Goal: Check status: Check status

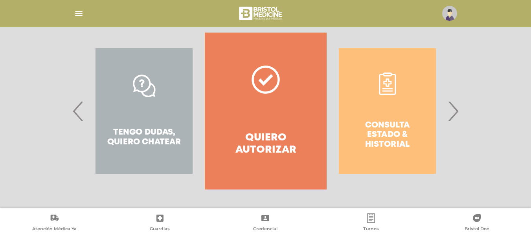
scroll to position [159, 0]
click at [376, 100] on div "Consulta estado & historial" at bounding box center [386, 111] width 121 height 157
click at [381, 85] on div "Consulta estado & historial" at bounding box center [386, 111] width 121 height 157
click at [456, 106] on span "›" at bounding box center [452, 111] width 15 height 42
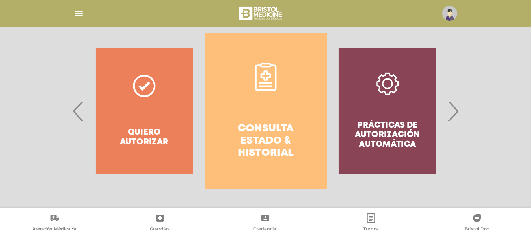
click at [262, 84] on icon at bounding box center [265, 77] width 28 height 28
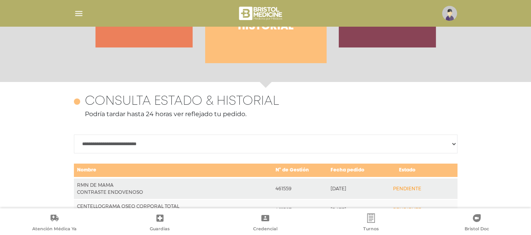
scroll to position [349, 0]
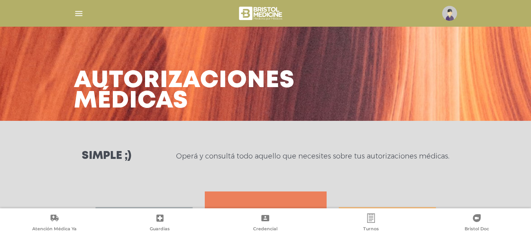
scroll to position [159, 0]
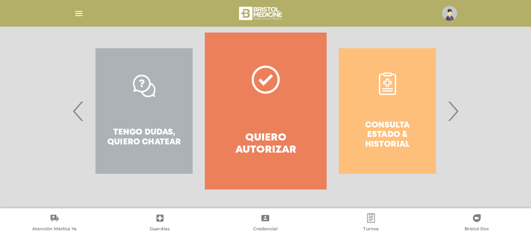
click at [461, 108] on div "Consulta estado & historial Prácticas de autorización automática Tengo dudas, q…" at bounding box center [265, 111] width 402 height 157
click at [454, 108] on span "›" at bounding box center [452, 111] width 15 height 42
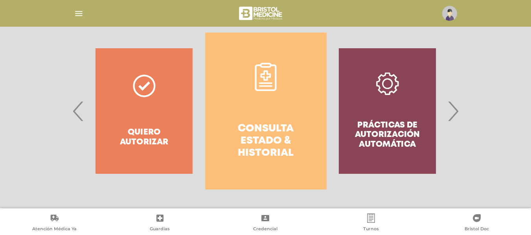
click at [251, 73] on icon at bounding box center [265, 77] width 28 height 28
click at [257, 74] on icon at bounding box center [265, 77] width 28 height 28
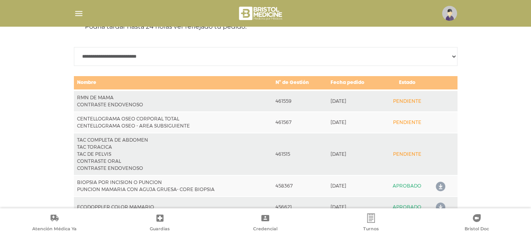
scroll to position [367, 0]
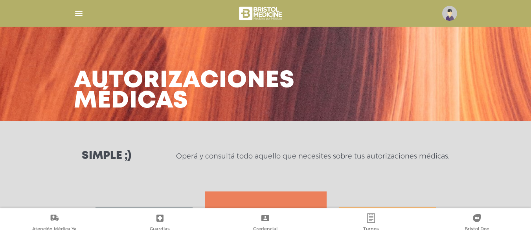
scroll to position [2, 0]
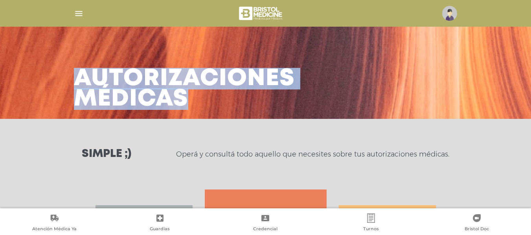
drag, startPoint x: 529, startPoint y: 60, endPoint x: 533, endPoint y: 104, distance: 43.7
click at [530, 104] on html "Bristol Touch - Desktop Mobile inicio Mi perfil datos personales" at bounding box center [265, 115] width 531 height 235
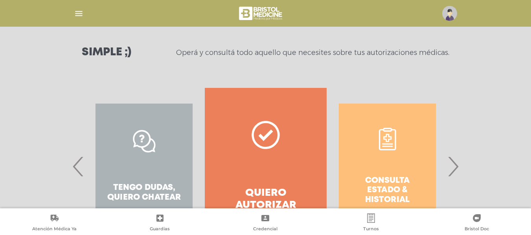
scroll to position [105, 0]
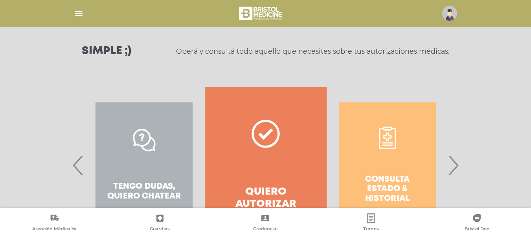
click at [466, 165] on div "Consulta estado & historial Prácticas de autorización automática Tengo dudas, q…" at bounding box center [265, 165] width 402 height 157
click at [453, 165] on span "›" at bounding box center [452, 165] width 15 height 42
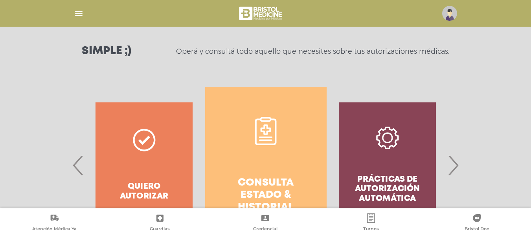
click at [269, 125] on icon at bounding box center [265, 131] width 28 height 28
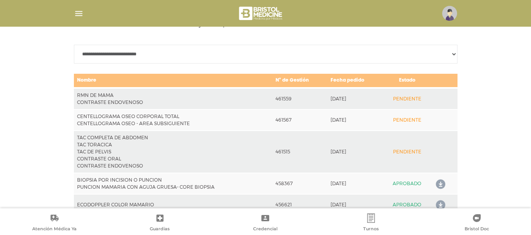
scroll to position [398, 0]
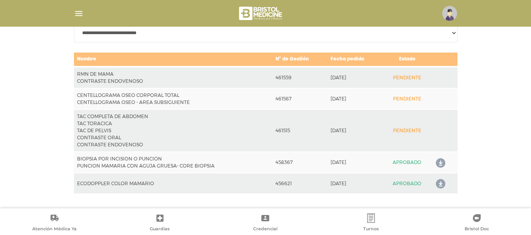
click at [77, 14] on img "button" at bounding box center [79, 14] width 10 height 10
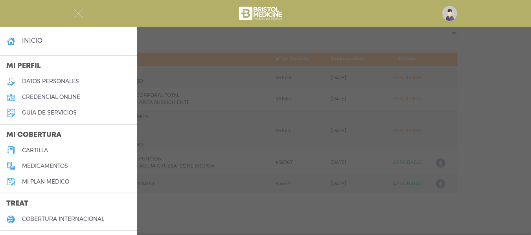
click at [71, 170] on link "medicamentos" at bounding box center [68, 166] width 137 height 16
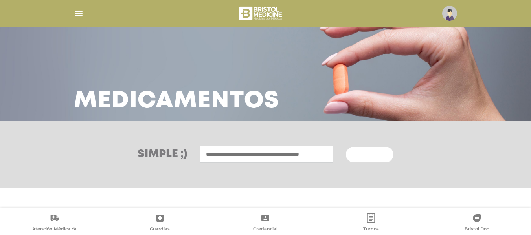
click at [83, 14] on img "button" at bounding box center [79, 14] width 10 height 10
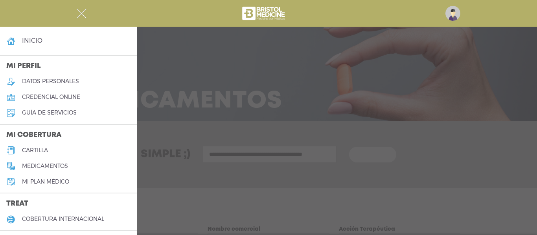
click at [35, 180] on h5 "Mi plan médico" at bounding box center [45, 182] width 47 height 7
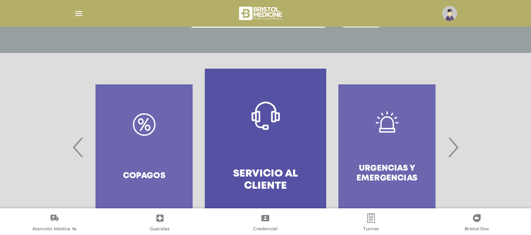
scroll to position [168, 0]
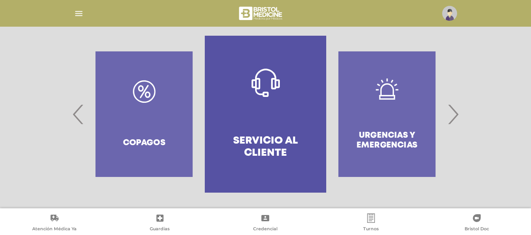
click at [77, 9] on img "button" at bounding box center [79, 14] width 10 height 10
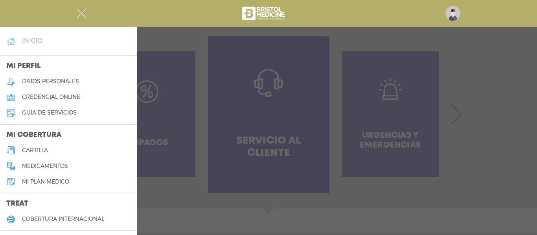
click at [28, 42] on h4 "inicio" at bounding box center [32, 40] width 20 height 7
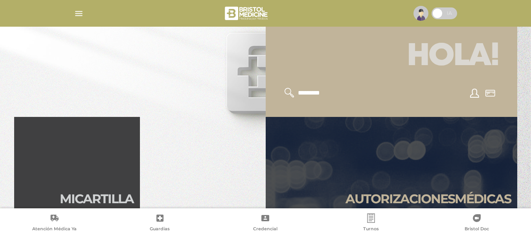
scroll to position [107, 0]
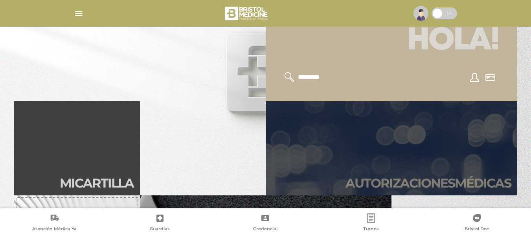
click at [433, 152] on link "Autori zaciones médicas" at bounding box center [391, 148] width 251 height 94
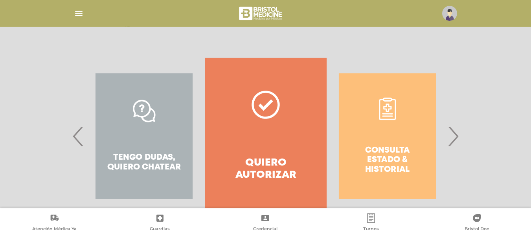
scroll to position [135, 0]
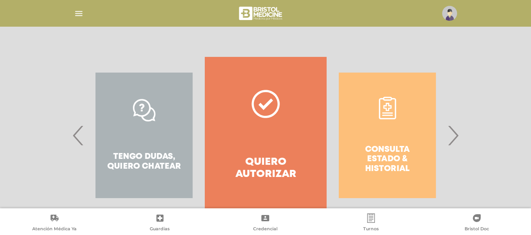
click at [451, 144] on span "›" at bounding box center [452, 135] width 15 height 42
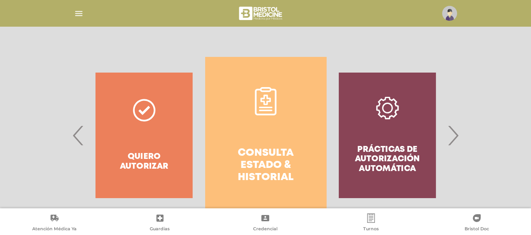
click at [282, 106] on link "Consulta estado & historial" at bounding box center [265, 135] width 121 height 157
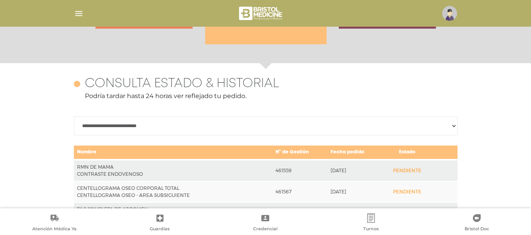
scroll to position [349, 0]
